Goal: Information Seeking & Learning: Check status

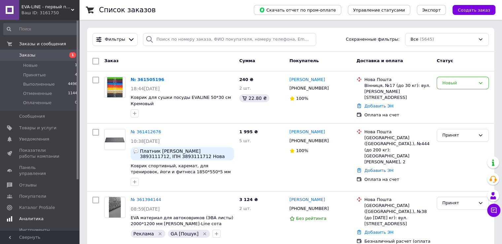
click at [24, 215] on span "Аналитика" at bounding box center [31, 218] width 24 height 6
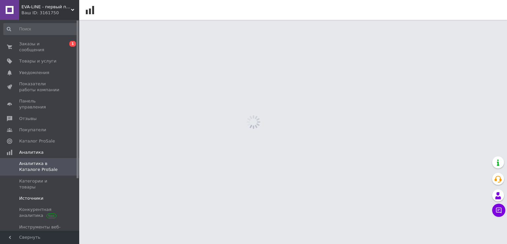
click at [27, 195] on span "Источники" at bounding box center [31, 198] width 24 height 6
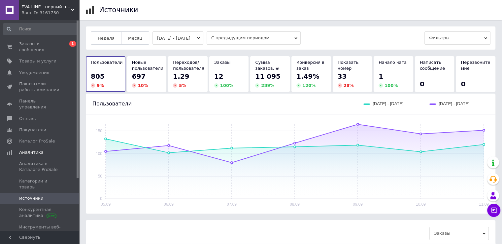
click at [189, 37] on button "[DATE] - [DATE]" at bounding box center [177, 37] width 51 height 13
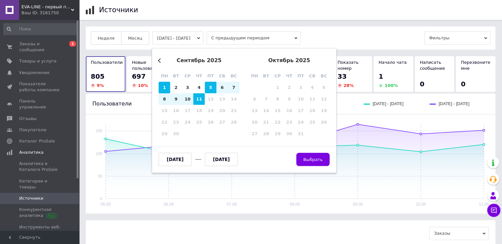
click at [161, 86] on div "1" at bounding box center [165, 88] width 12 height 12
type input "[DATE]"
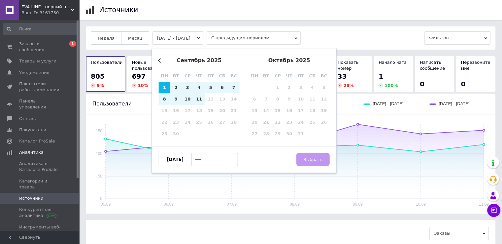
drag, startPoint x: 199, startPoint y: 101, endPoint x: 221, endPoint y: 104, distance: 22.4
click at [199, 101] on div "11" at bounding box center [199, 99] width 12 height 12
type input "[DATE]"
click at [316, 160] on span "Выбрать" at bounding box center [312, 159] width 19 height 5
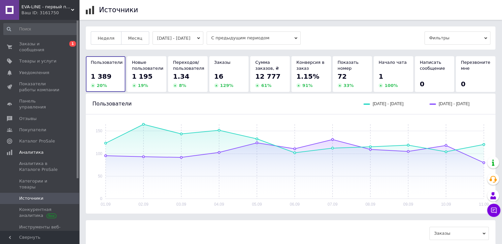
click at [274, 27] on div "Неделя Месяц [DATE] - [DATE] С предыдущим периодом Фильтры" at bounding box center [291, 37] width 410 height 23
click at [265, 36] on span "С предыдущим периодом" at bounding box center [254, 37] width 94 height 13
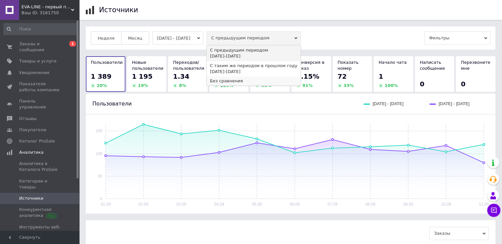
click at [234, 81] on div "Без сравнения" at bounding box center [253, 81] width 87 height 6
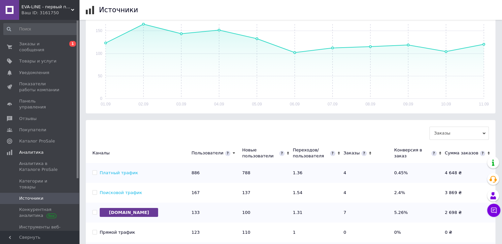
scroll to position [132, 0]
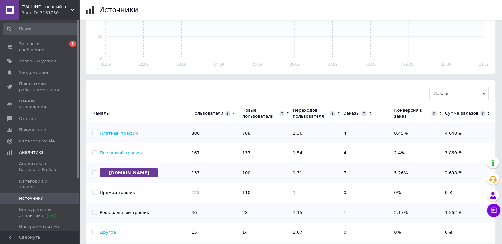
click at [95, 134] on input "Платный трафик" at bounding box center [94, 132] width 4 height 4
checkbox input "true"
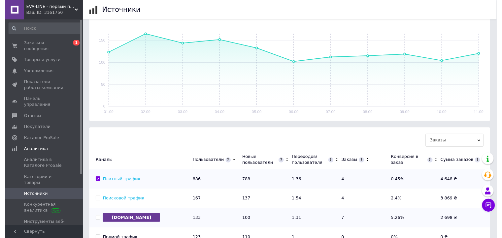
scroll to position [0, 0]
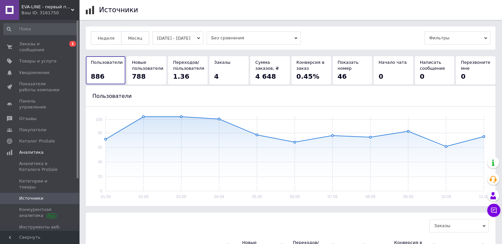
click at [234, 69] on div "Заказы 4" at bounding box center [229, 69] width 30 height 21
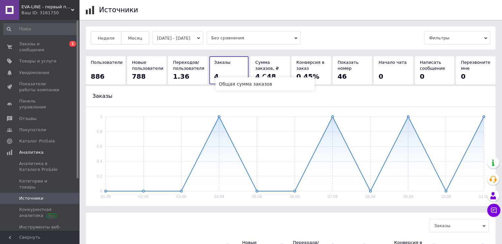
click at [273, 70] on span "Сумма заказов, ₴" at bounding box center [267, 65] width 24 height 11
